Goal: Transaction & Acquisition: Purchase product/service

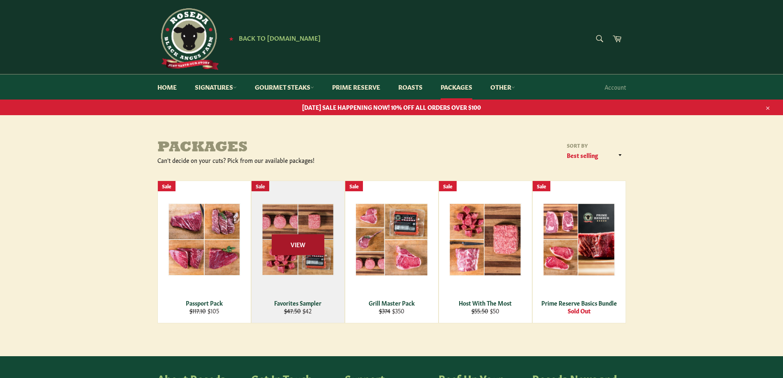
click at [293, 244] on span "View" at bounding box center [298, 244] width 53 height 21
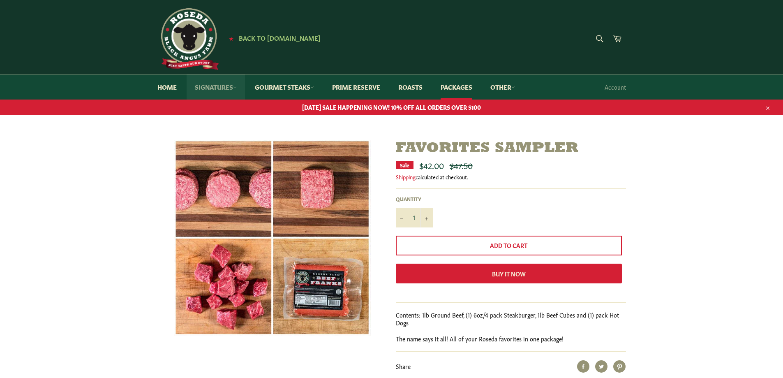
click at [228, 85] on link "Signatures" at bounding box center [216, 86] width 58 height 25
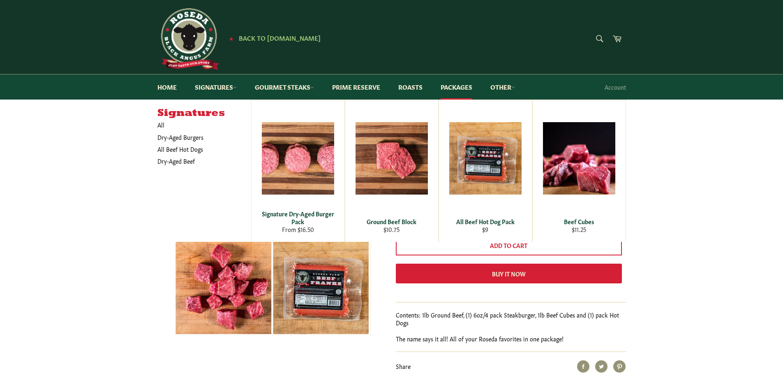
click at [82, 149] on div "Signatures All Dry-Aged Burgers All Beef Hot Dogs Dry-Aged Beef" at bounding box center [391, 170] width 783 height 142
click at [174, 88] on link "Home" at bounding box center [167, 86] width 36 height 25
